Goal: Information Seeking & Learning: Learn about a topic

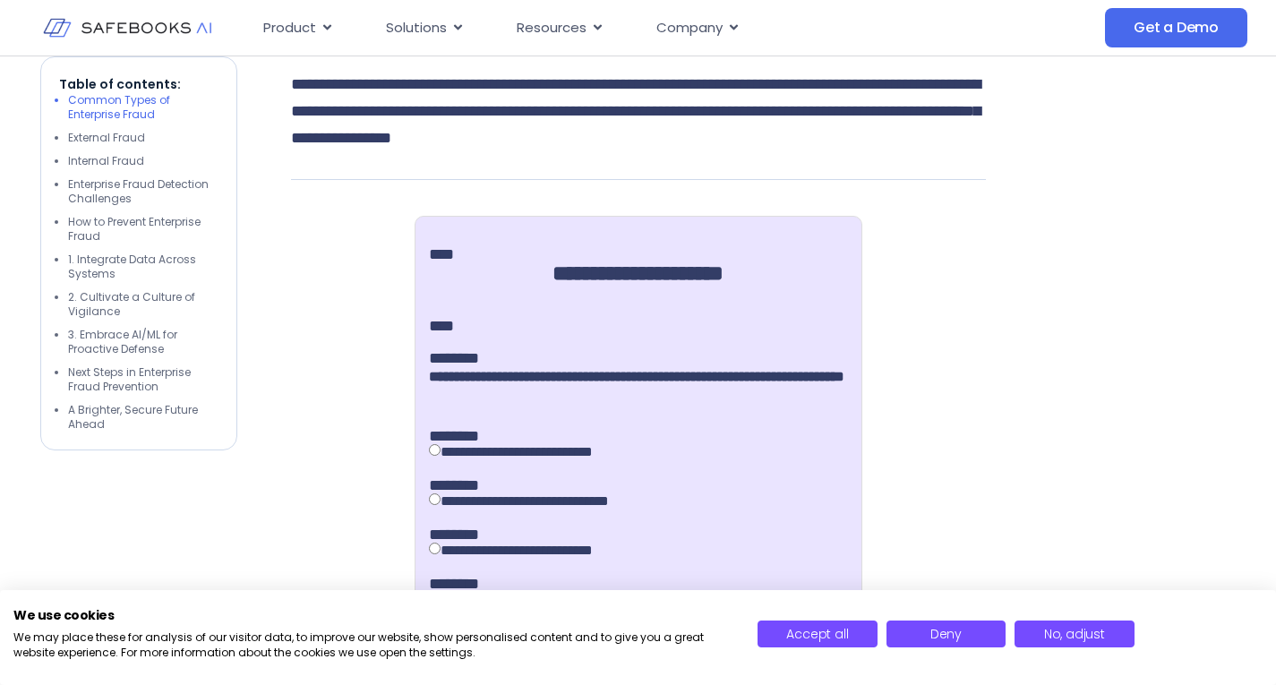
scroll to position [1164, 0]
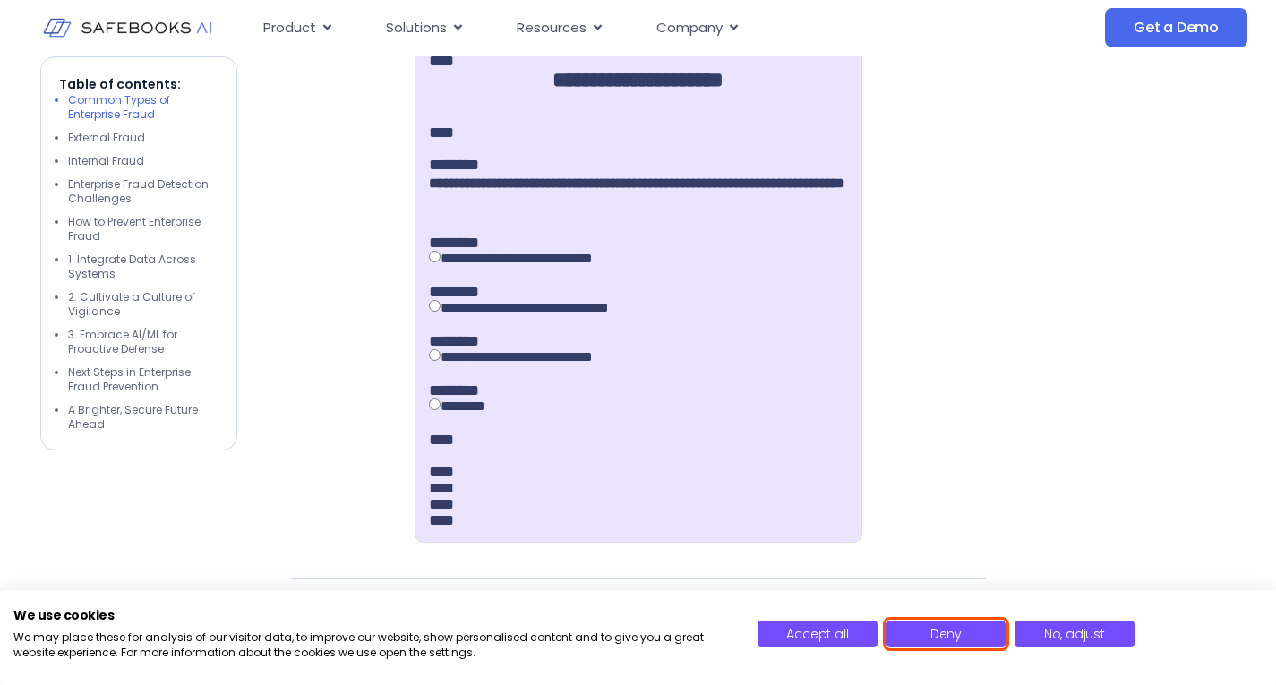
click at [969, 636] on button "Deny" at bounding box center [945, 633] width 119 height 27
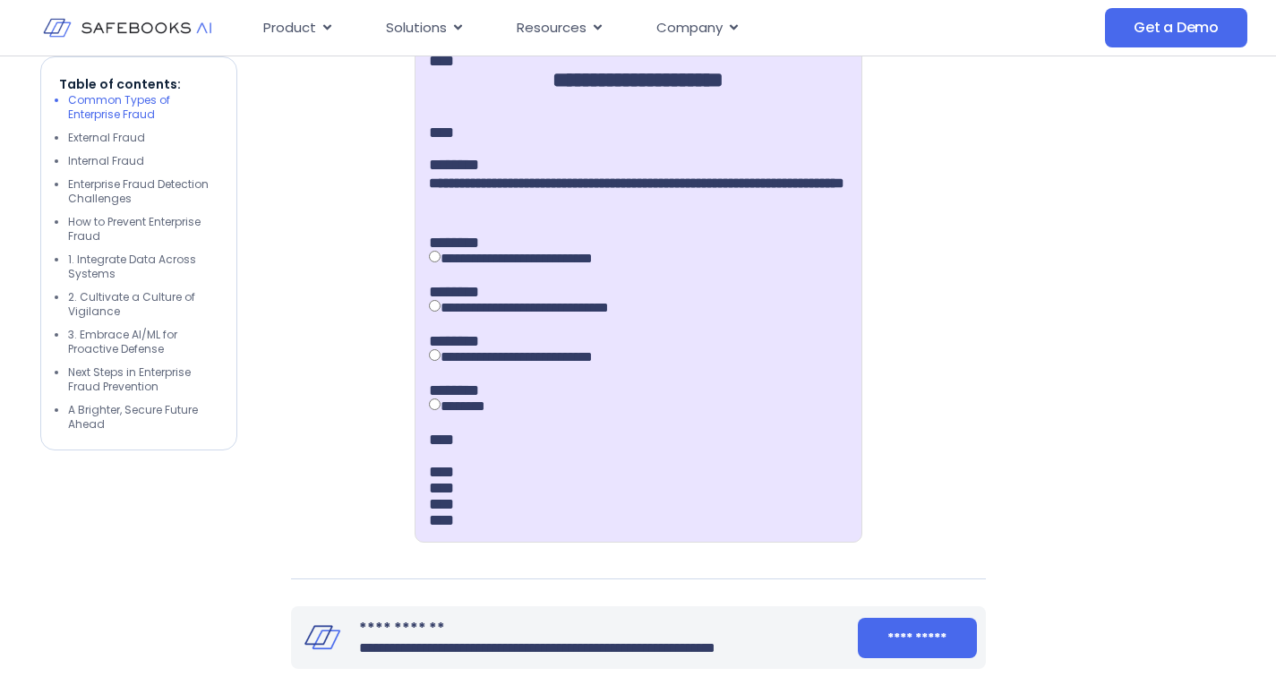
scroll to position [1074, 0]
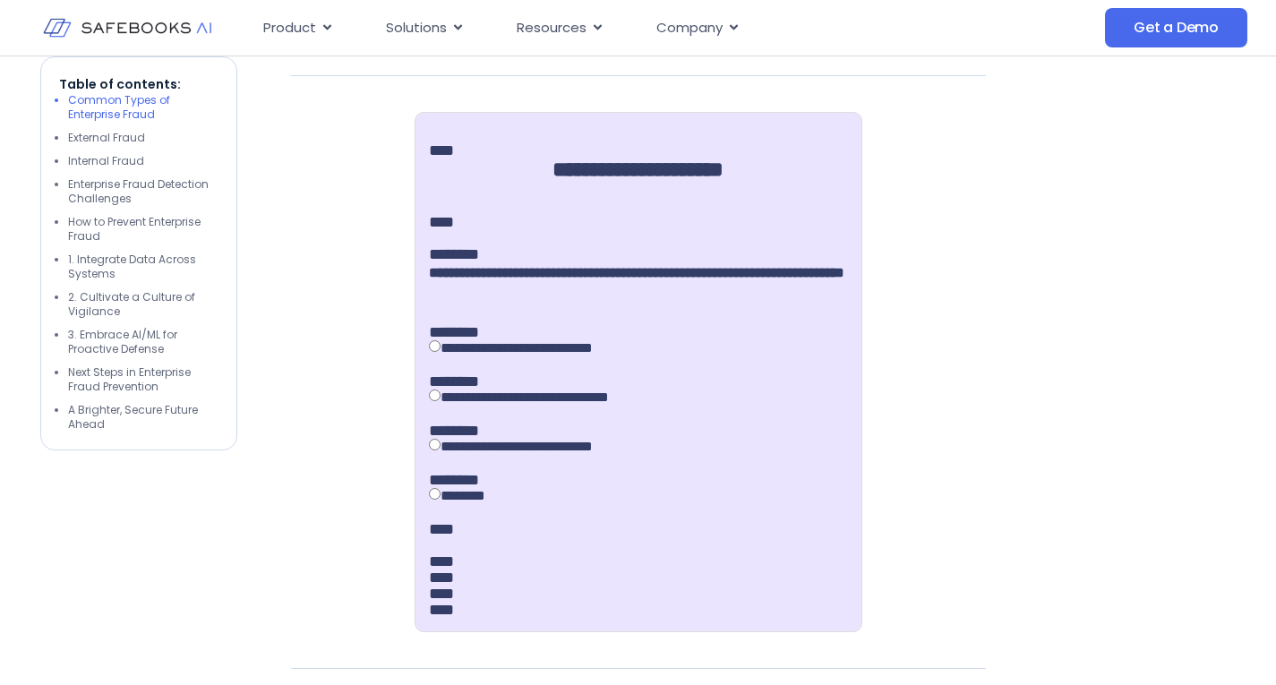
click at [460, 354] on div "**********" at bounding box center [638, 347] width 419 height 14
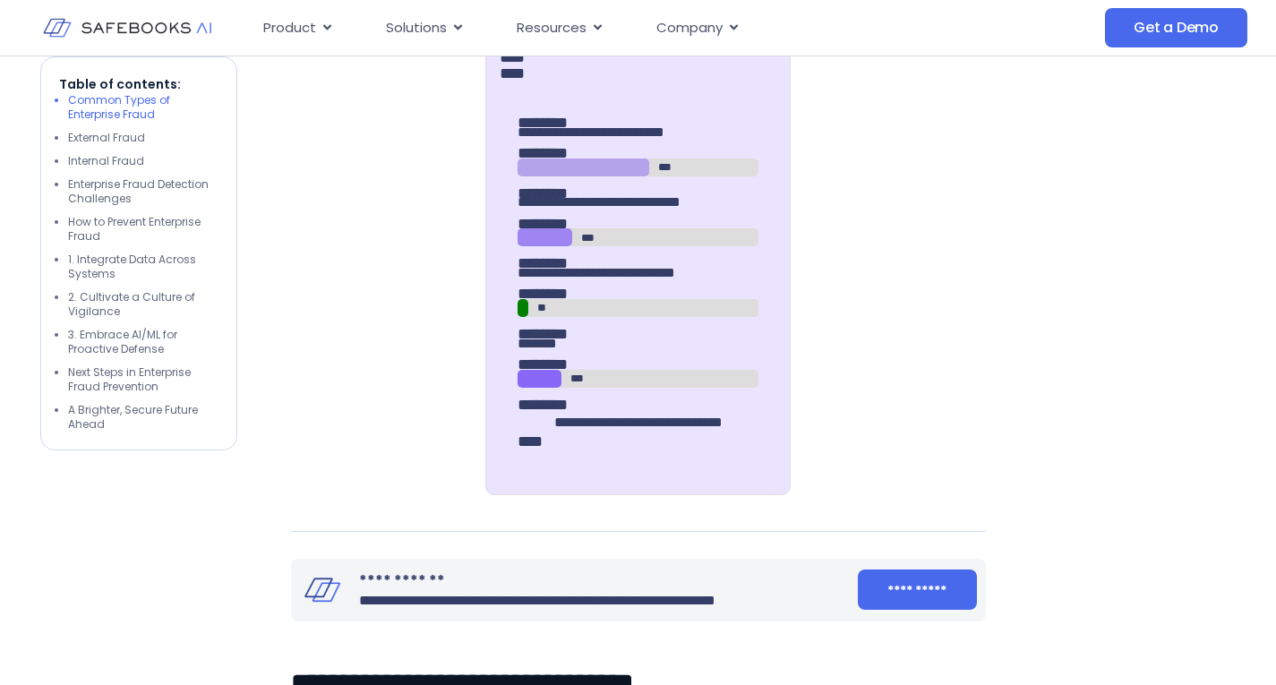
scroll to position [1253, 0]
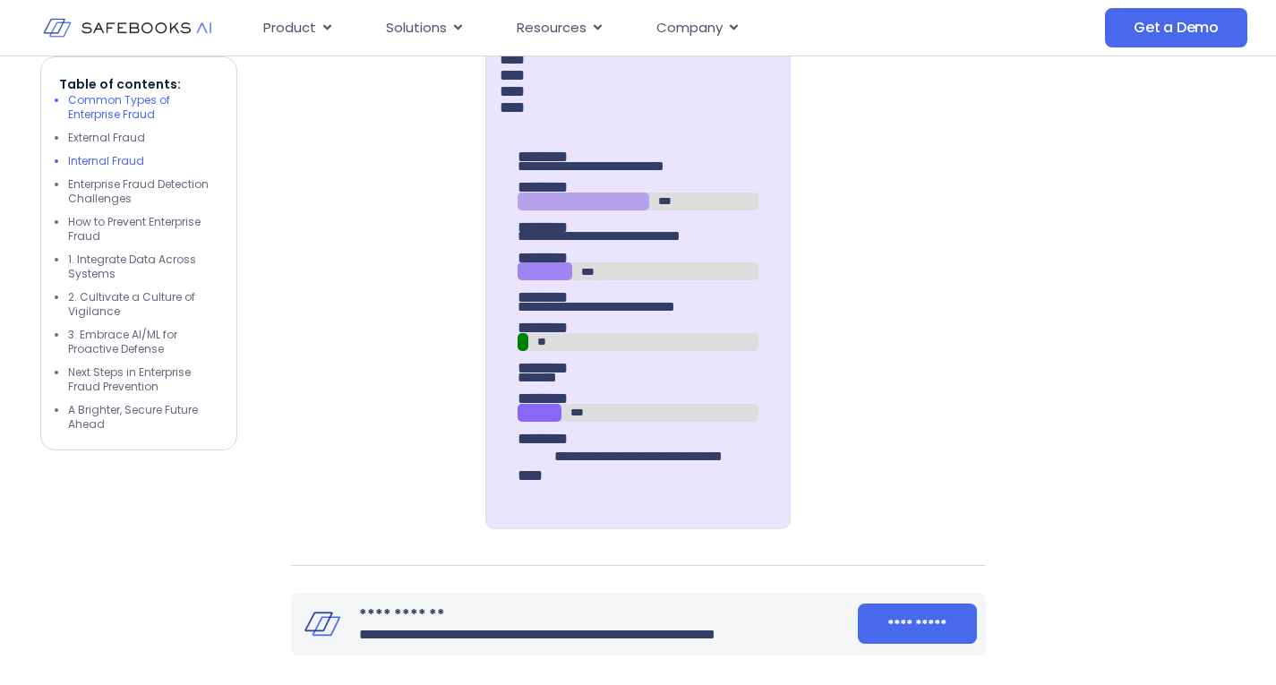
click at [81, 167] on li "Internal Fraud" at bounding box center [143, 161] width 150 height 14
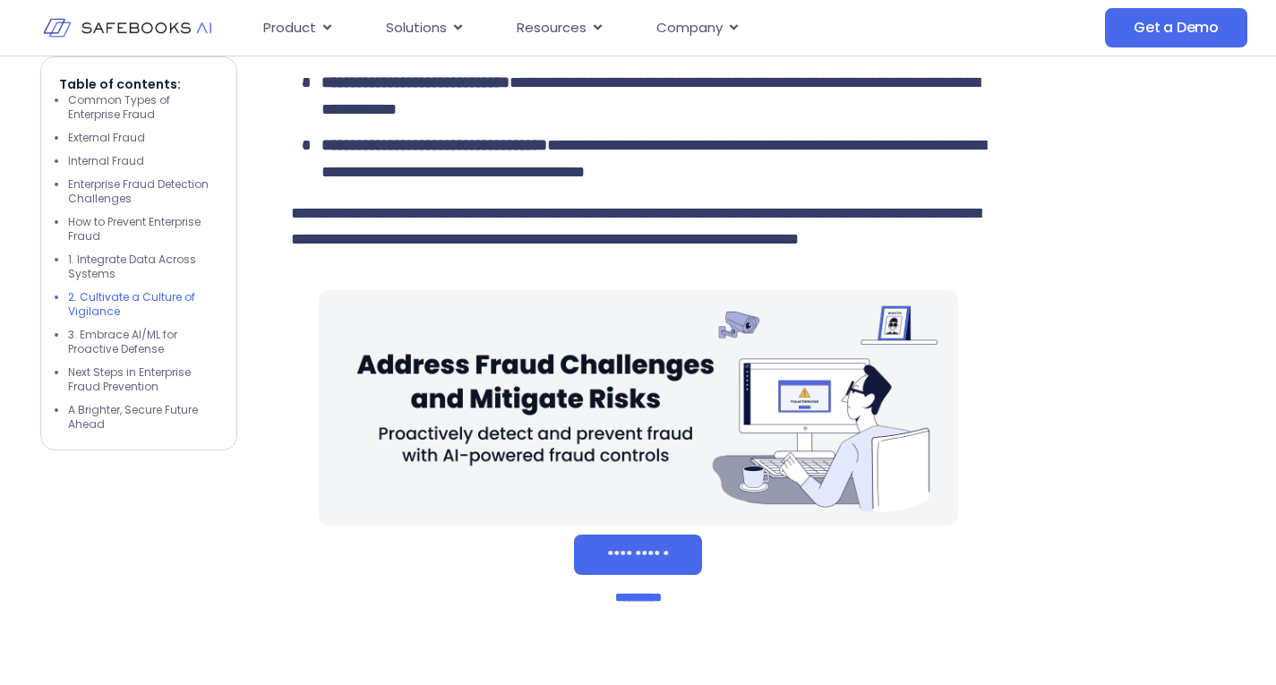
scroll to position [4207, 0]
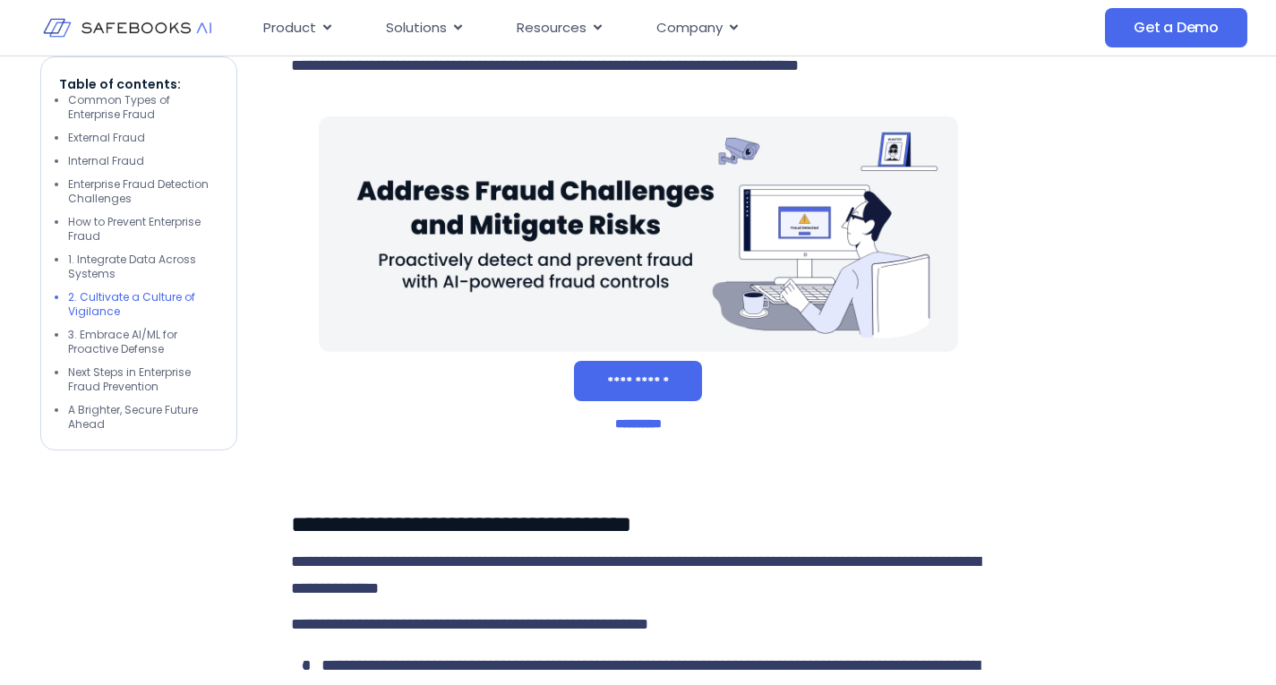
click at [131, 28] on img at bounding box center [127, 28] width 168 height 48
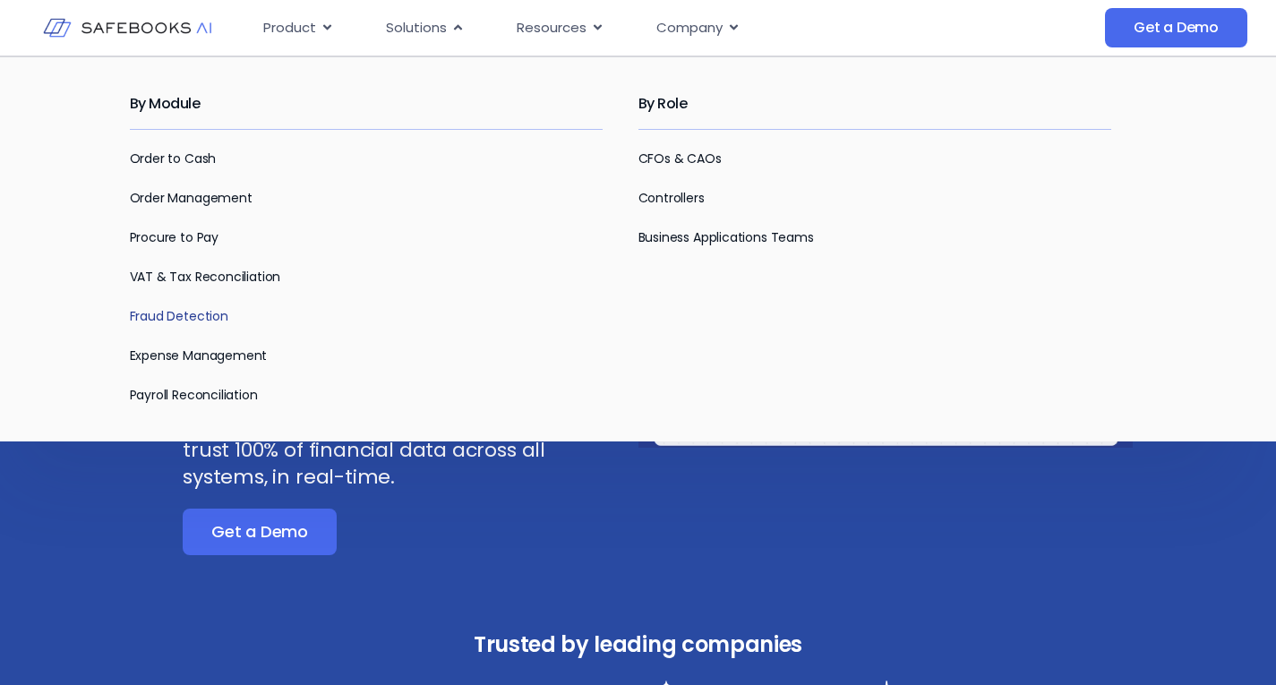
click at [184, 314] on link "Fraud Detection" at bounding box center [179, 316] width 98 height 18
